Goal: Task Accomplishment & Management: Use online tool/utility

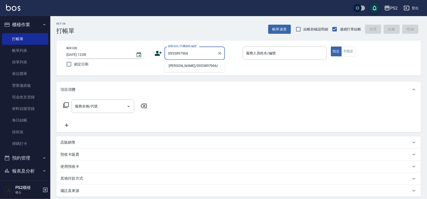
click at [201, 63] on li "[PERSON_NAME]/0953897966/" at bounding box center [195, 66] width 60 height 8
type input "[PERSON_NAME]/0953897966/"
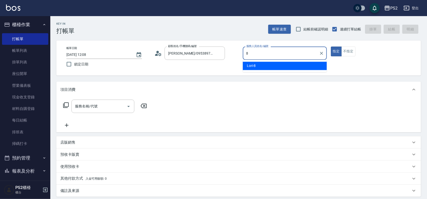
type input "Lori-8"
type button "true"
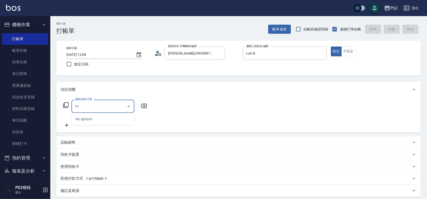
type input "1"
type input "0"
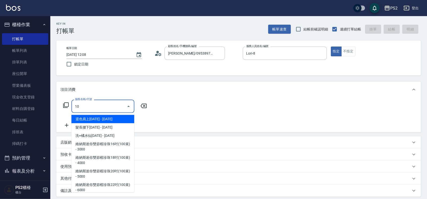
type input "1"
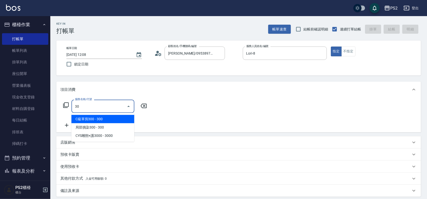
type input "3"
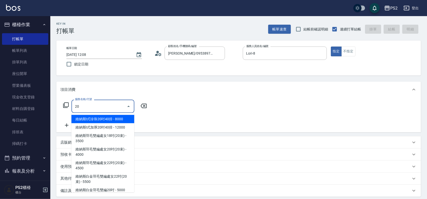
type input "2"
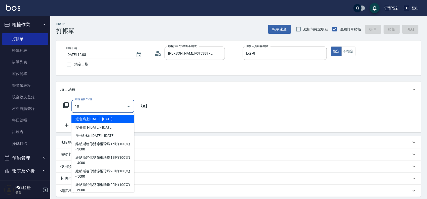
type input "1"
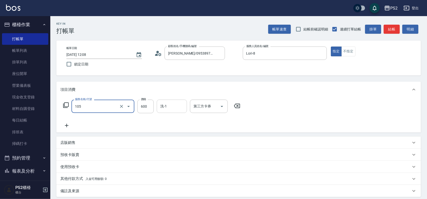
type input "A級洗剪600(105)"
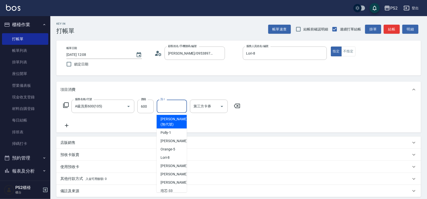
click at [168, 110] on input "洗-1" at bounding box center [172, 106] width 26 height 9
click at [295, 93] on div "項目消費" at bounding box center [238, 90] width 365 height 16
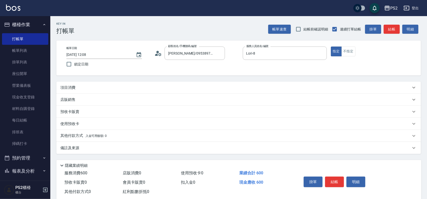
click at [289, 92] on div "項目消費" at bounding box center [238, 88] width 365 height 12
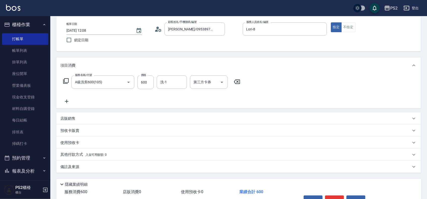
scroll to position [54, 0]
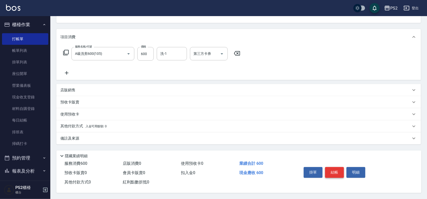
click at [331, 169] on button "結帳" at bounding box center [334, 172] width 19 height 11
type input "[DATE] 17:51"
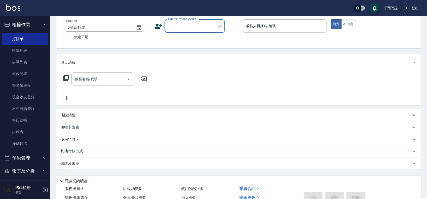
scroll to position [0, 0]
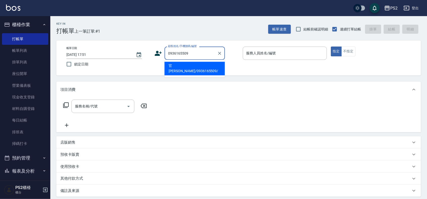
type input "官[PERSON_NAME]/0936165509/"
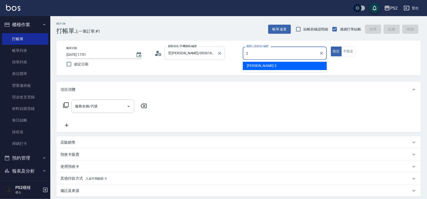
type input "[PERSON_NAME]-2"
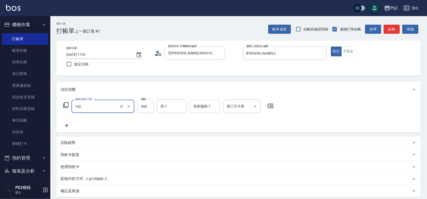
type input "精油洗髮(102)"
click at [200, 110] on input "技術協助-1" at bounding box center [205, 106] width 26 height 9
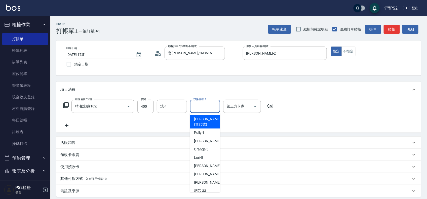
click at [62, 115] on div "服務名稱/代號 精油洗髮(102) 服務名稱/代號 價格 400 價格 洗-1 洗-1 技術協助-1 技術協助-1 第三方卡券 第三方卡券" at bounding box center [168, 114] width 216 height 29
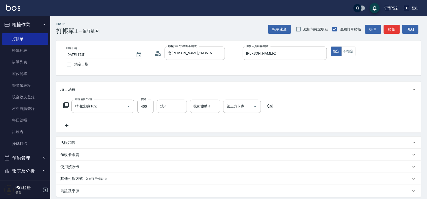
click at [65, 102] on icon at bounding box center [66, 105] width 6 height 6
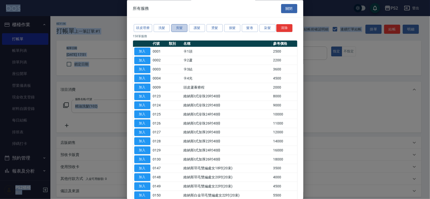
click at [183, 28] on button "剪髮" at bounding box center [179, 28] width 16 height 8
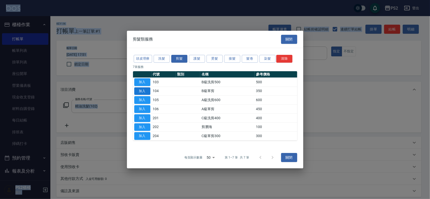
click at [143, 91] on button "加入" at bounding box center [142, 91] width 16 height 8
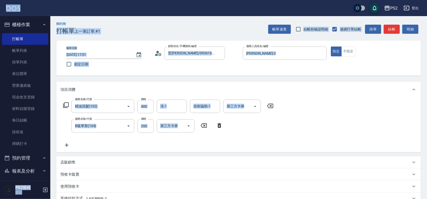
click at [68, 104] on icon at bounding box center [66, 105] width 6 height 6
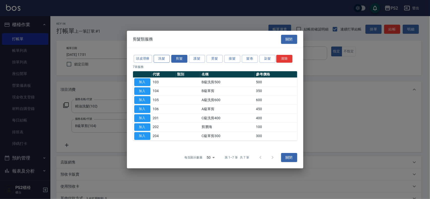
click at [159, 57] on button "洗髮" at bounding box center [162, 59] width 16 height 8
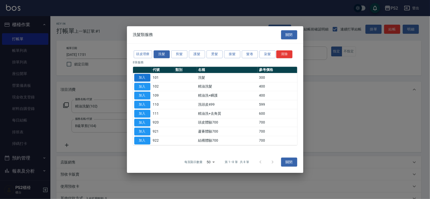
click at [148, 77] on button "加入" at bounding box center [142, 78] width 16 height 8
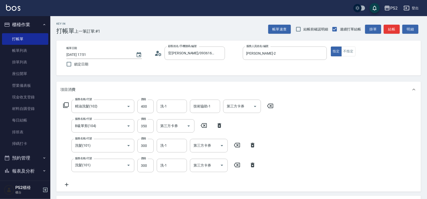
click at [254, 164] on icon at bounding box center [253, 165] width 4 height 5
click at [254, 164] on div "服務名稱/代號 精油洗髮(102) 服務名稱/代號 價格 400 價格 洗-1 洗-1 技術協助-1 技術協助-1 第三方卡券 第三方卡券 服務名稱/代號 B…" at bounding box center [168, 144] width 216 height 88
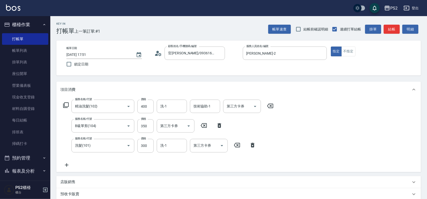
click at [272, 104] on icon at bounding box center [270, 106] width 6 height 5
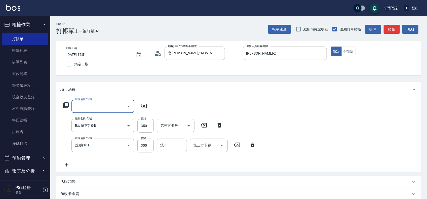
click at [175, 100] on div "服務名稱/代號 服務名稱/代號 服務名稱/代號 B級單剪(104) 服務名稱/代號 價格 350 價格 第三方卡券 第三方卡券 服務名稱/代號 洗髮(101)…" at bounding box center [159, 134] width 199 height 68
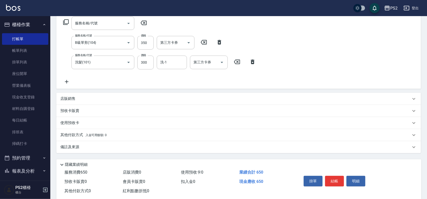
scroll to position [94, 0]
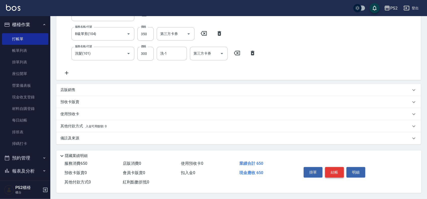
click at [338, 169] on button "結帳" at bounding box center [334, 172] width 19 height 11
type input "[DATE] 17:53"
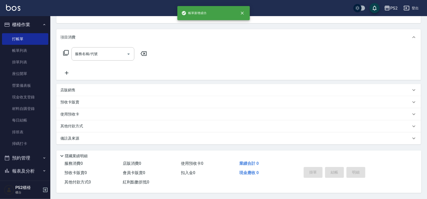
scroll to position [0, 0]
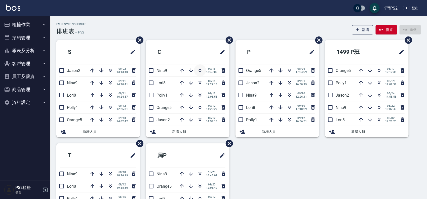
click at [202, 69] on icon "button" at bounding box center [200, 70] width 6 height 6
